Goal: Transaction & Acquisition: Download file/media

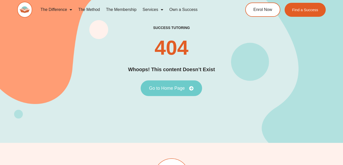
click at [161, 87] on span "Go to Home Page" at bounding box center [167, 88] width 36 height 5
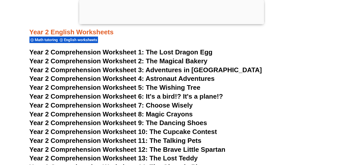
scroll to position [1205, 0]
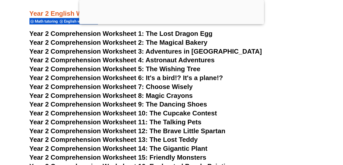
click at [92, 43] on span "Year 2 Comprehension Worksheet 2:" at bounding box center [86, 43] width 115 height 8
